Goal: Task Accomplishment & Management: Use online tool/utility

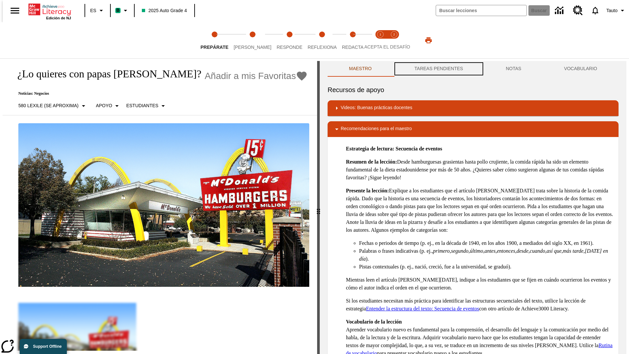
click at [438, 69] on button "TAREAS PENDIENTES" at bounding box center [438, 69] width 91 height 16
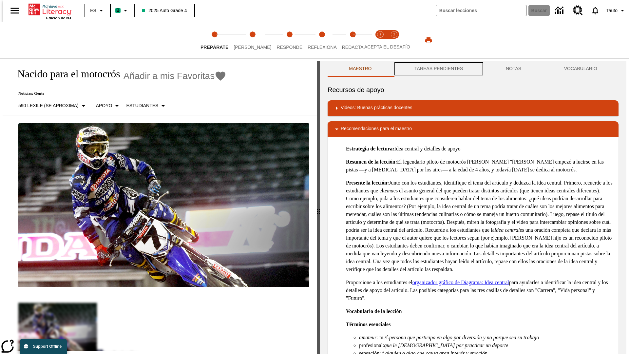
click at [438, 69] on button "TAREAS PENDIENTES" at bounding box center [438, 69] width 91 height 16
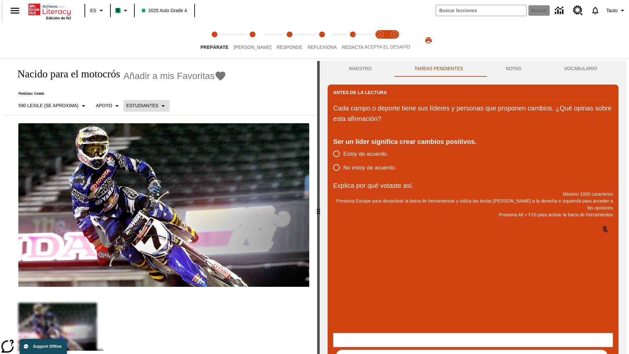
click at [143, 106] on p "Estudiantes" at bounding box center [142, 105] width 32 height 7
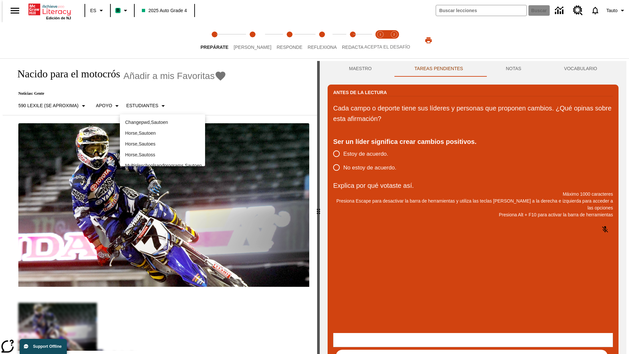
click at [163, 144] on p "Horse , Sautoes" at bounding box center [162, 144] width 75 height 7
